Goal: Information Seeking & Learning: Compare options

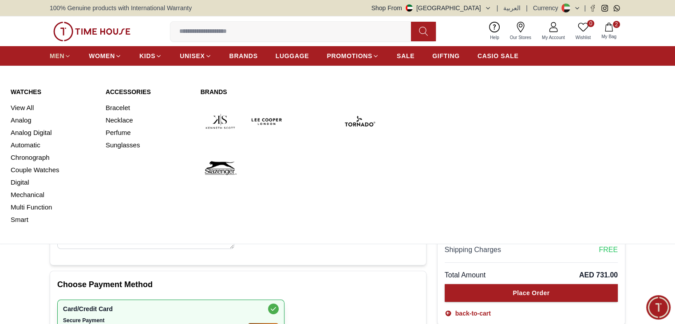
click at [68, 48] on link "MEN" at bounding box center [60, 56] width 21 height 16
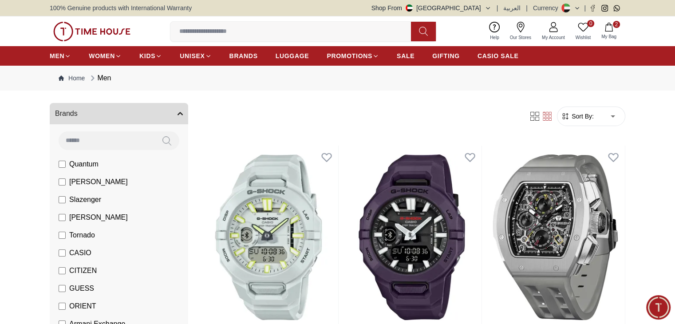
scroll to position [46, 0]
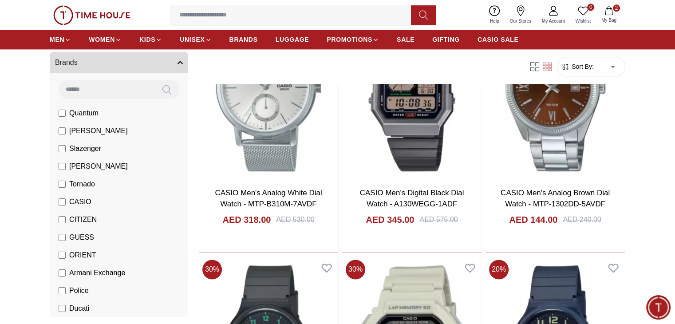
scroll to position [1184, 0]
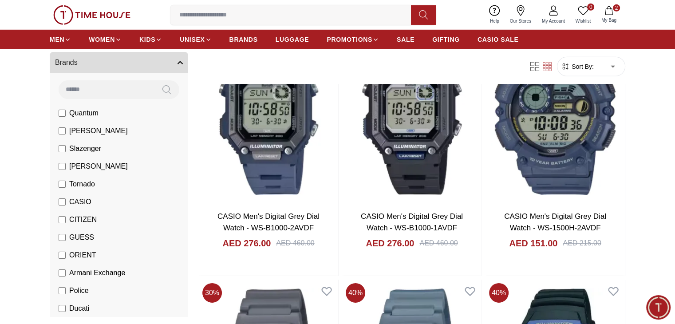
scroll to position [2717, 0]
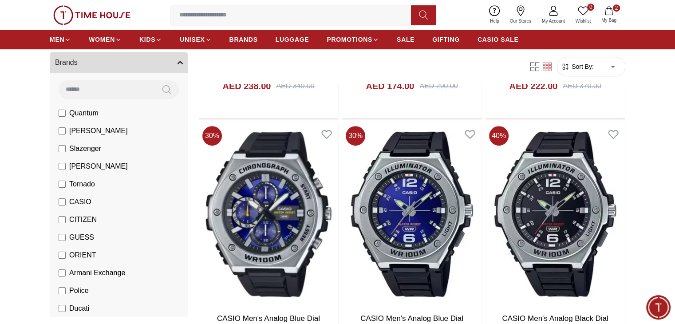
scroll to position [3910, 0]
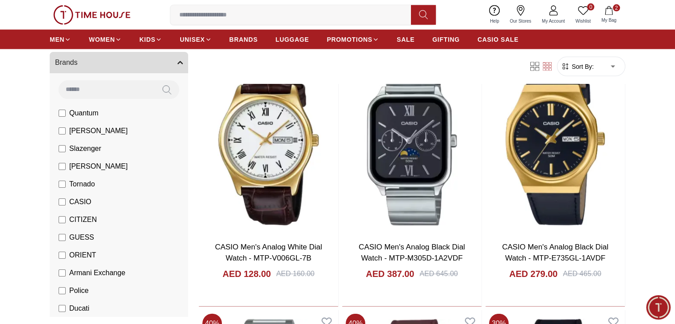
scroll to position [5305, 0]
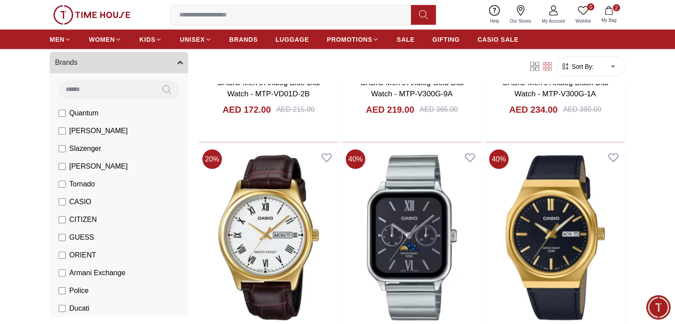
scroll to position [5181, 0]
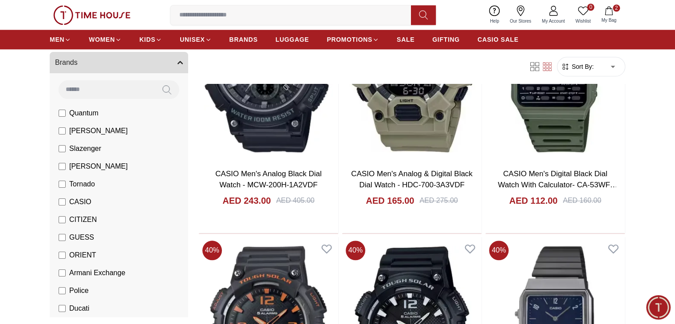
scroll to position [7683, 0]
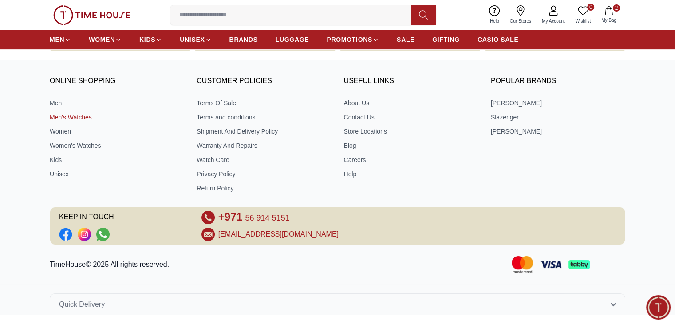
scroll to position [381, 0]
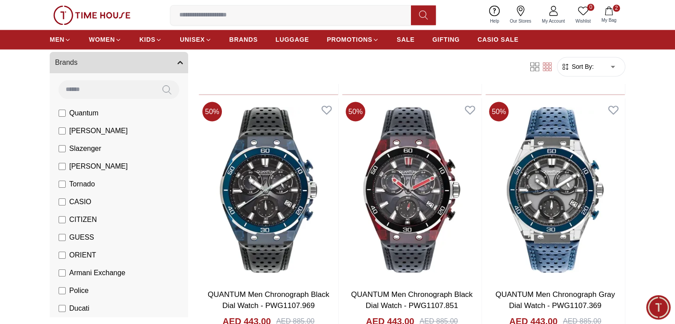
scroll to position [1604, 0]
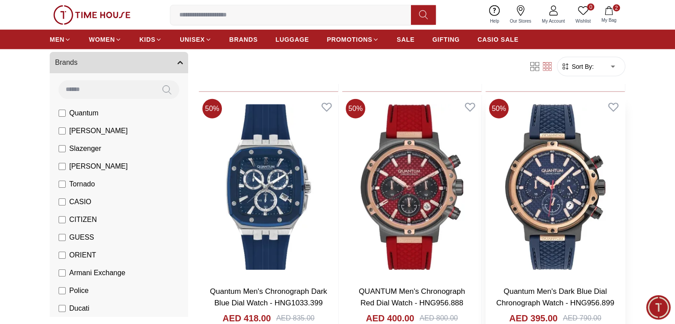
scroll to position [2383, 0]
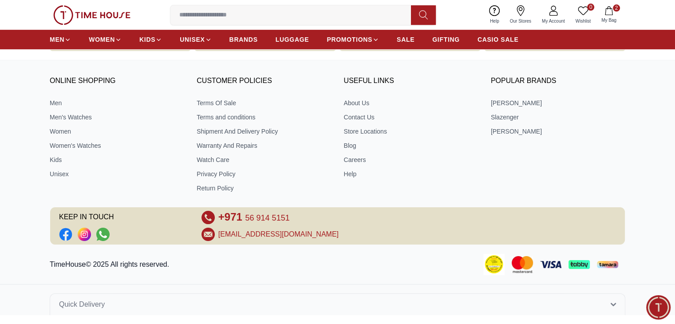
scroll to position [381, 0]
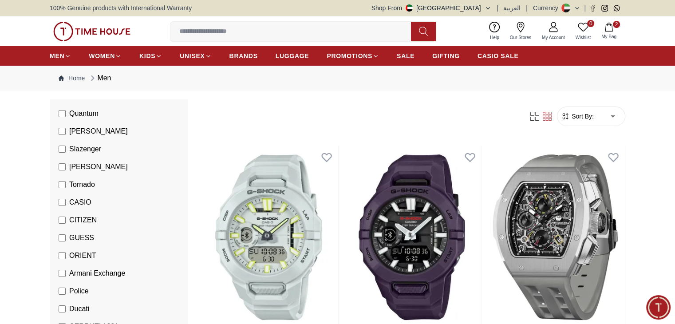
scroll to position [90, 0]
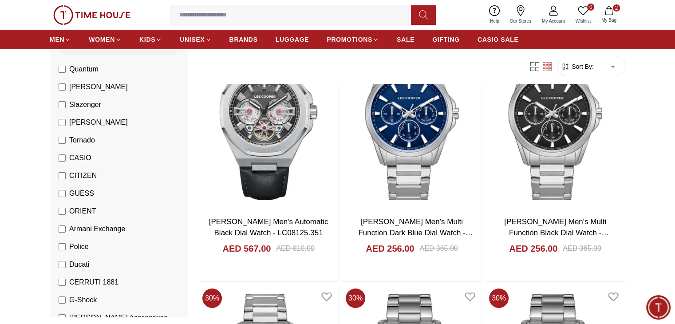
scroll to position [3229, 0]
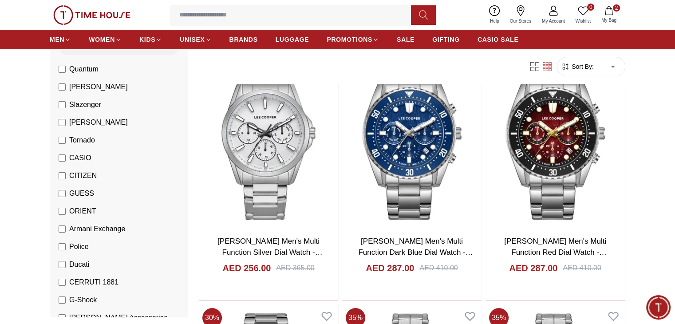
scroll to position [3467, 0]
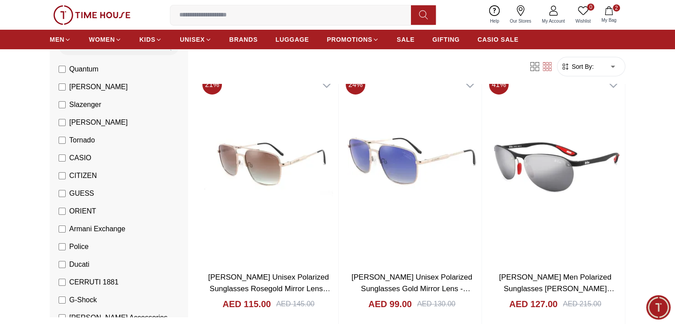
scroll to position [6594, 0]
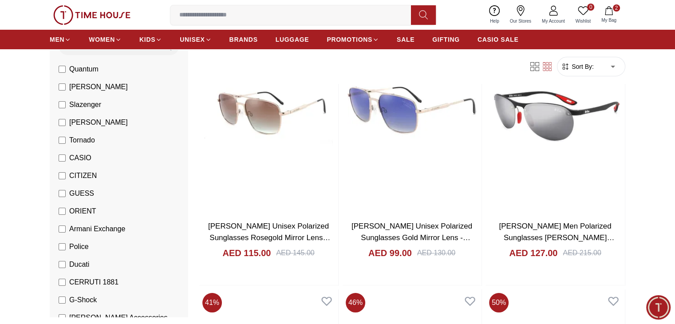
scroll to position [6641, 0]
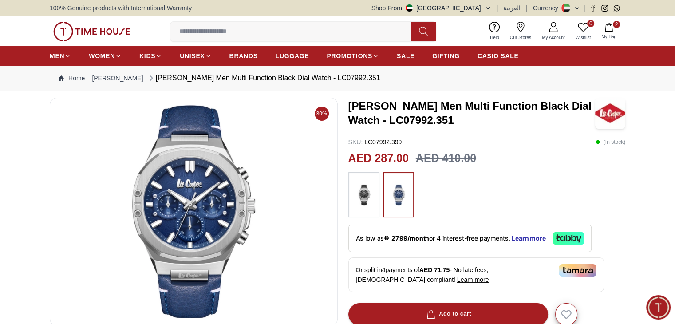
click at [366, 195] on img at bounding box center [364, 195] width 22 height 36
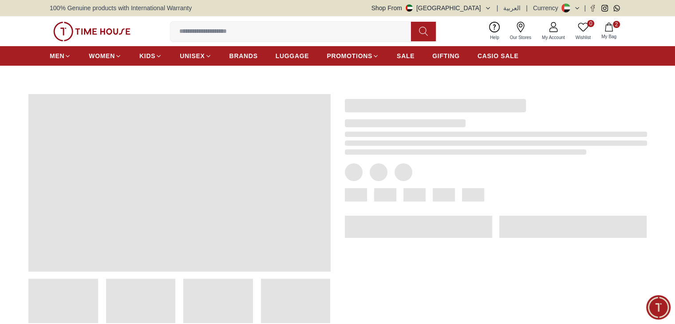
click at [391, 195] on span at bounding box center [385, 194] width 22 height 13
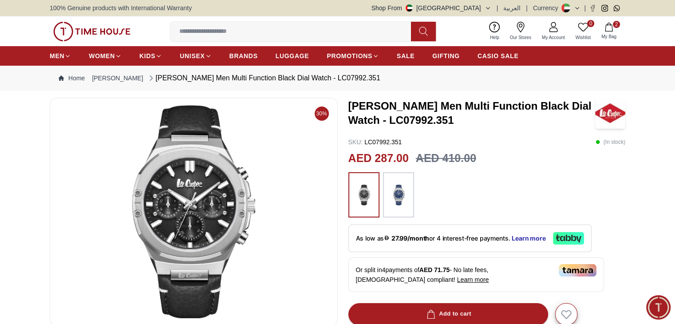
click at [397, 209] on img at bounding box center [398, 195] width 22 height 36
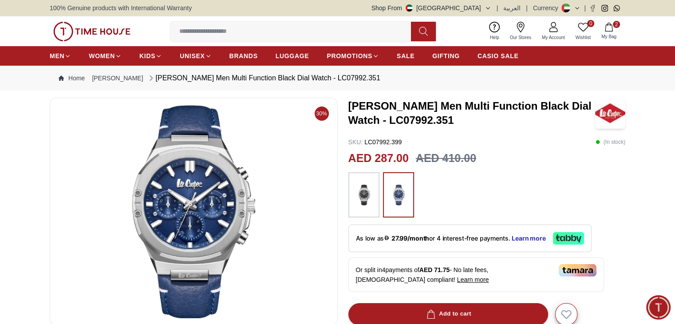
click at [612, 27] on icon "button" at bounding box center [608, 27] width 9 height 9
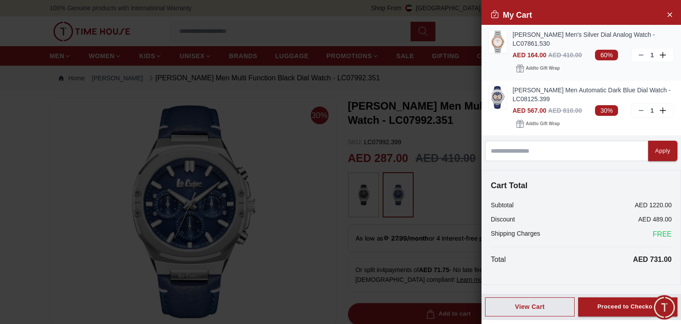
click at [498, 46] on img at bounding box center [498, 42] width 18 height 23
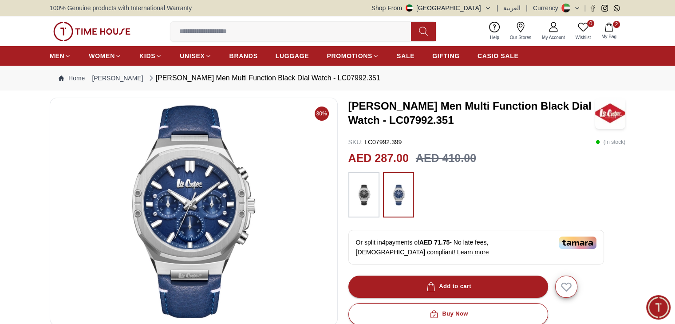
click at [355, 204] on img at bounding box center [364, 195] width 22 height 36
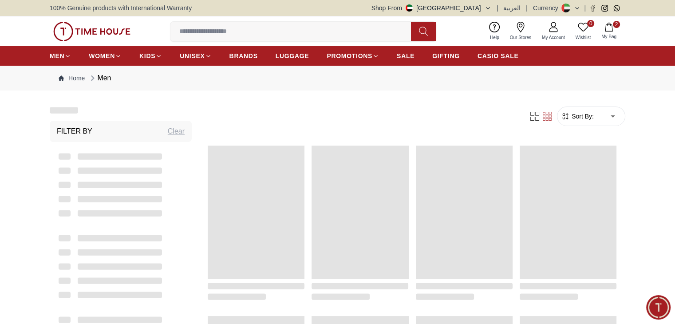
scroll to position [932, 0]
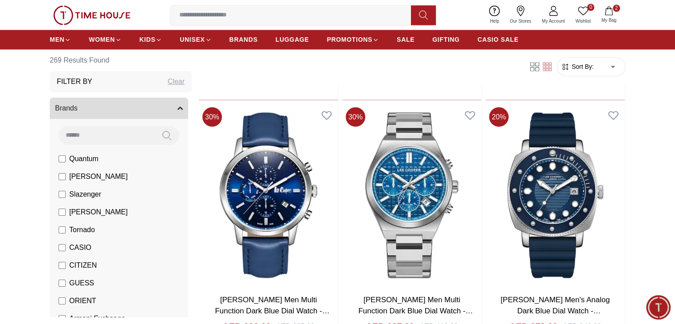
scroll to position [1598, 0]
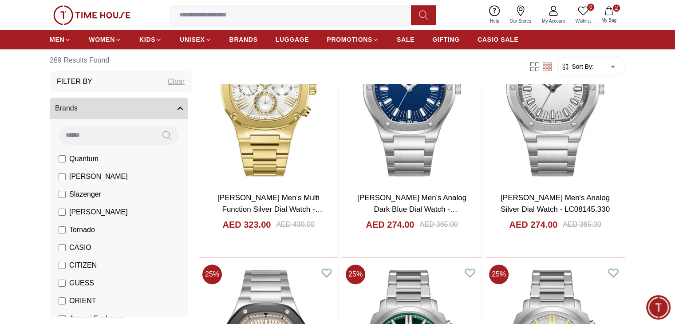
scroll to position [4292, 0]
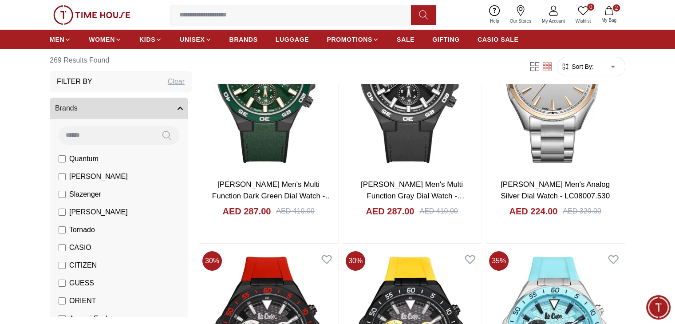
scroll to position [6377, 0]
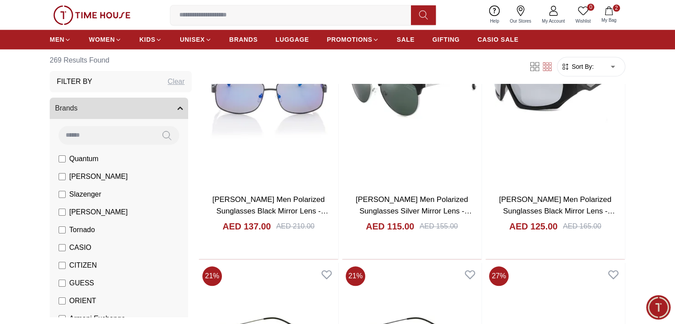
scroll to position [7685, 0]
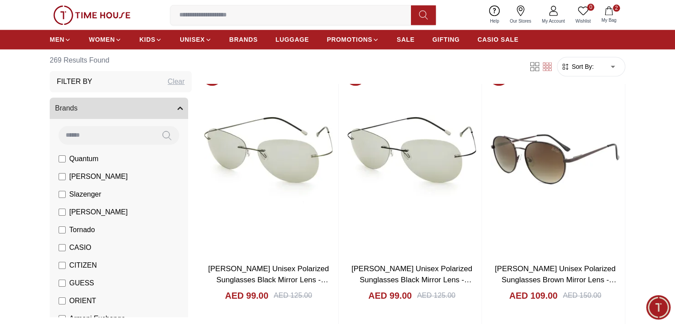
scroll to position [7888, 0]
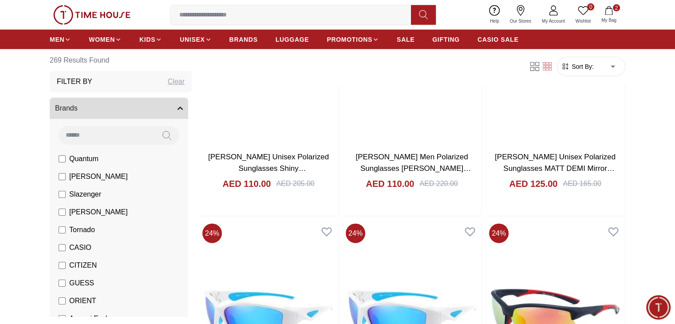
scroll to position [8806, 0]
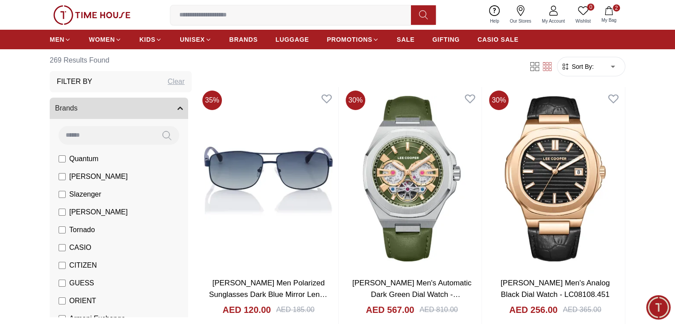
scroll to position [10005, 0]
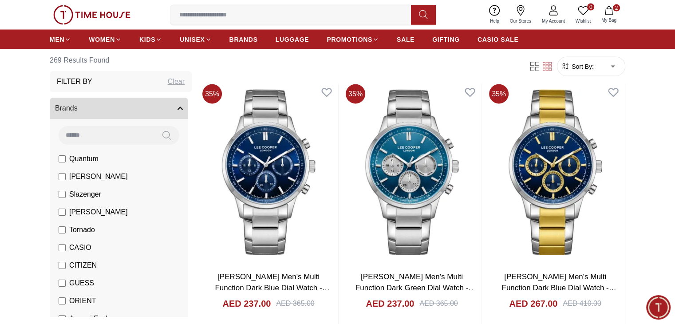
scroll to position [11825, 0]
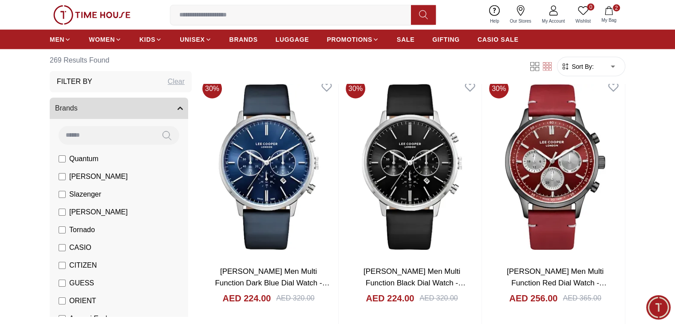
scroll to position [12321, 0]
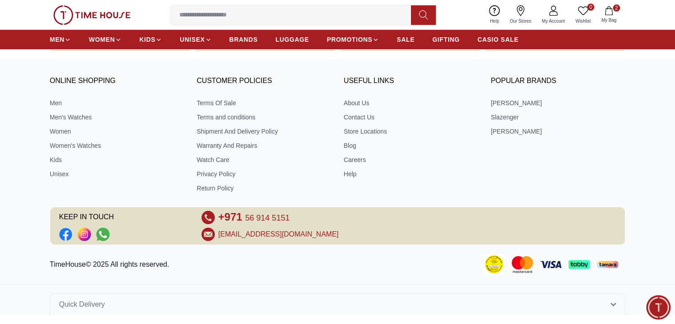
scroll to position [381, 0]
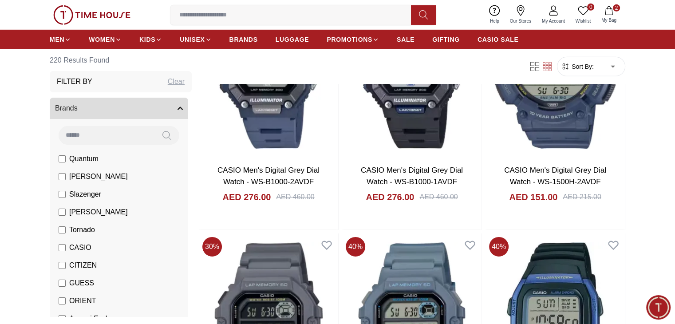
scroll to position [2769, 0]
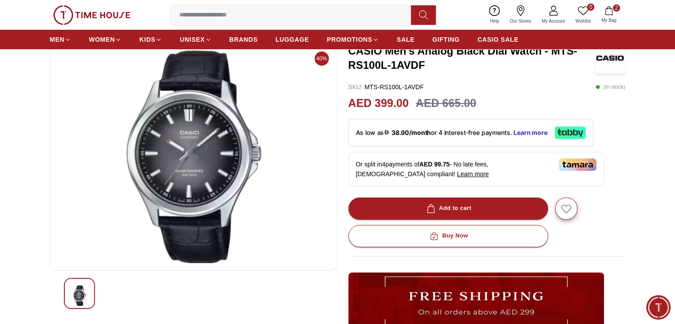
scroll to position [53, 0]
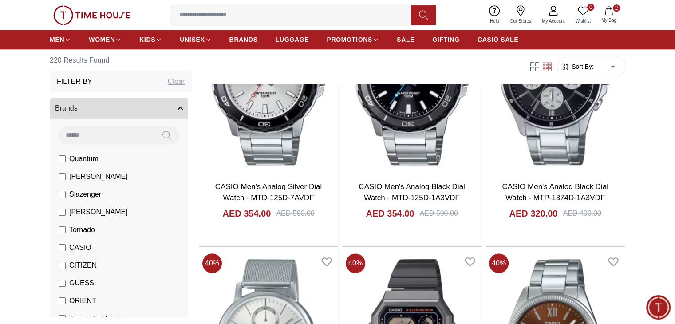
scroll to position [1302, 0]
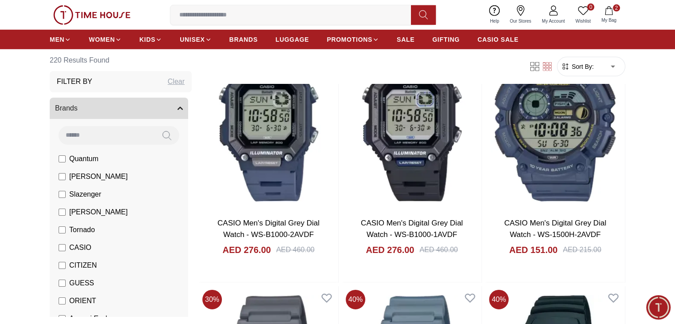
scroll to position [2712, 0]
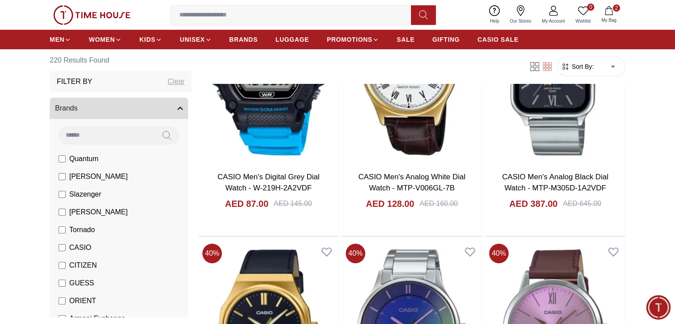
scroll to position [3535, 0]
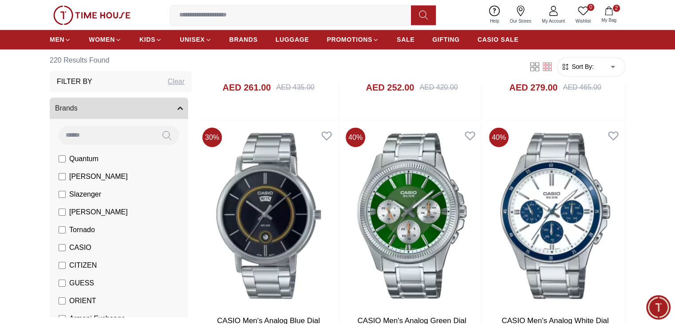
scroll to position [4946, 0]
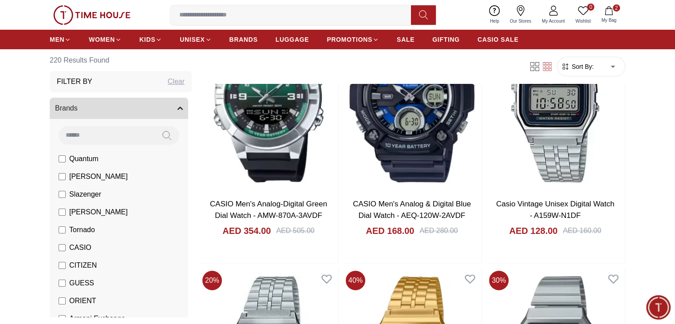
scroll to position [6614, 0]
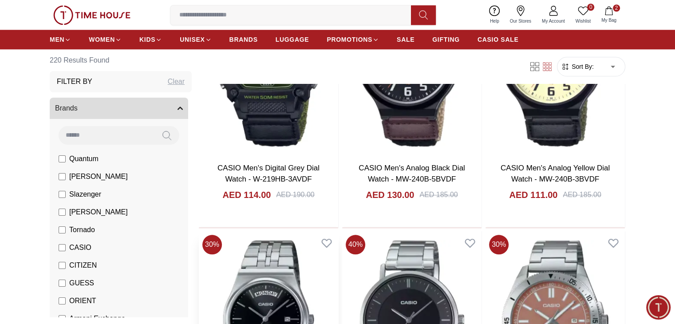
scroll to position [7697, 0]
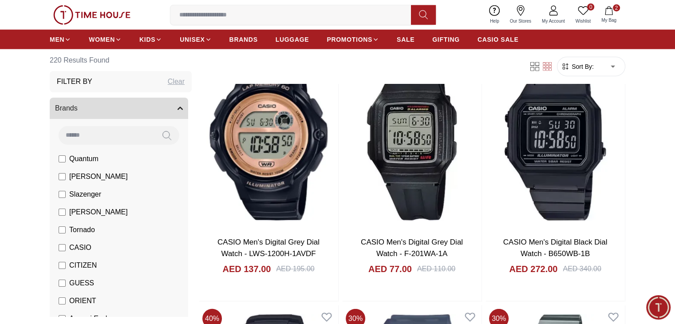
scroll to position [8870, 0]
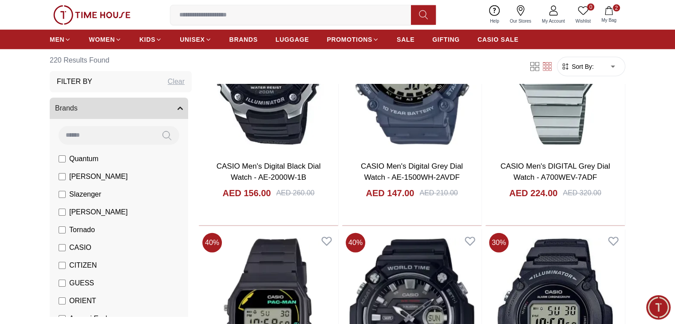
scroll to position [9245, 0]
